Goal: Information Seeking & Learning: Learn about a topic

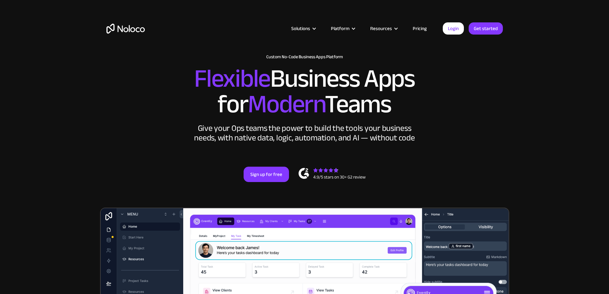
click at [417, 29] on link "Pricing" at bounding box center [420, 28] width 30 height 8
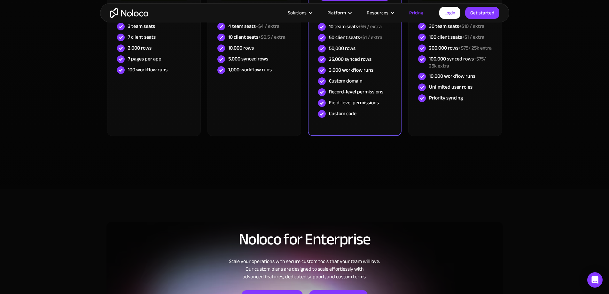
scroll to position [192, 0]
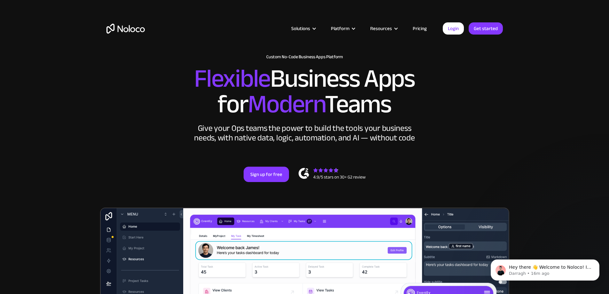
click at [421, 29] on link "Pricing" at bounding box center [420, 28] width 30 height 8
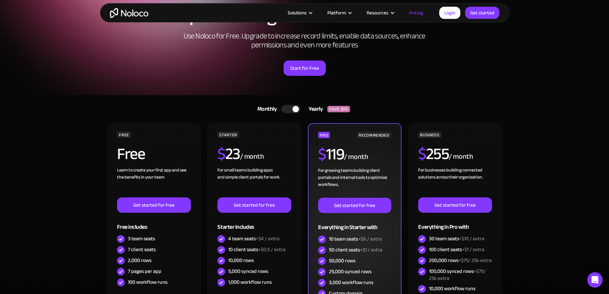
scroll to position [64, 0]
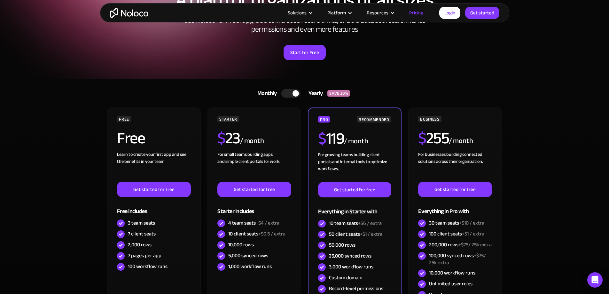
click at [291, 92] on div at bounding box center [290, 93] width 19 height 8
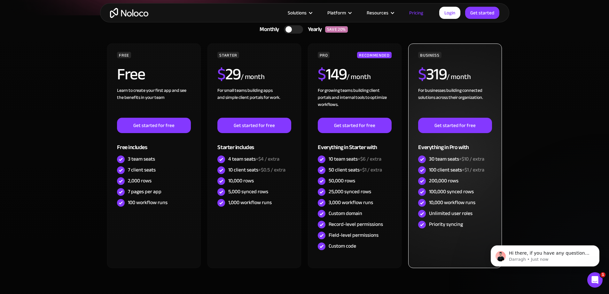
scroll to position [0, 0]
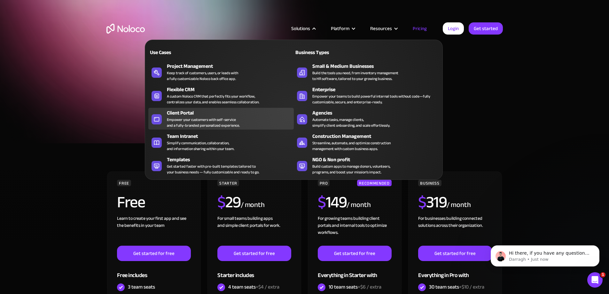
click at [186, 116] on div "Client Portal" at bounding box center [232, 113] width 130 height 8
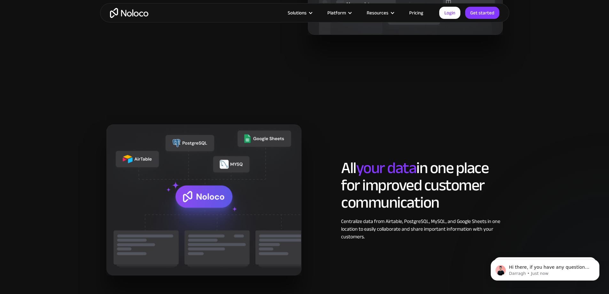
scroll to position [575, 0]
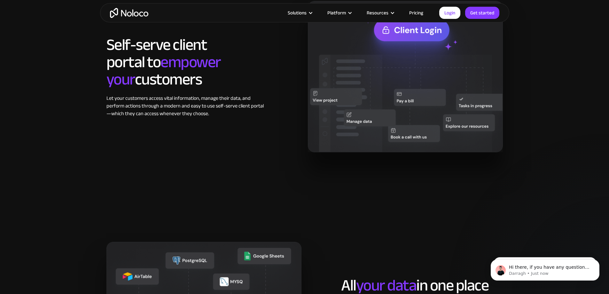
click at [416, 12] on link "Pricing" at bounding box center [416, 13] width 30 height 8
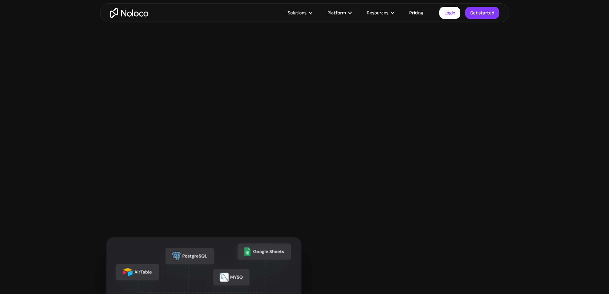
scroll to position [685, 0]
